Goal: Transaction & Acquisition: Purchase product/service

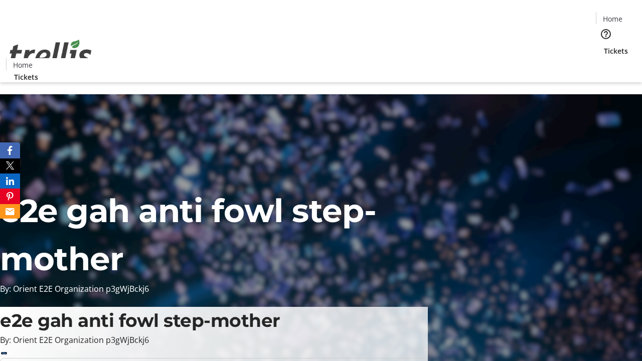
click at [604, 46] on span "Tickets" at bounding box center [616, 51] width 24 height 11
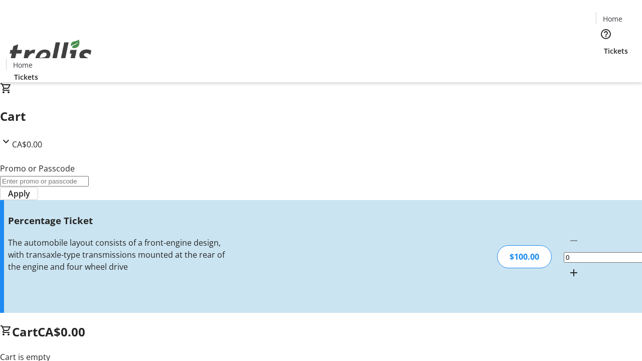
click at [568, 267] on mat-icon "Increment by one" at bounding box center [574, 273] width 12 height 12
type input "1"
type input "FOO"
